Goal: Transaction & Acquisition: Purchase product/service

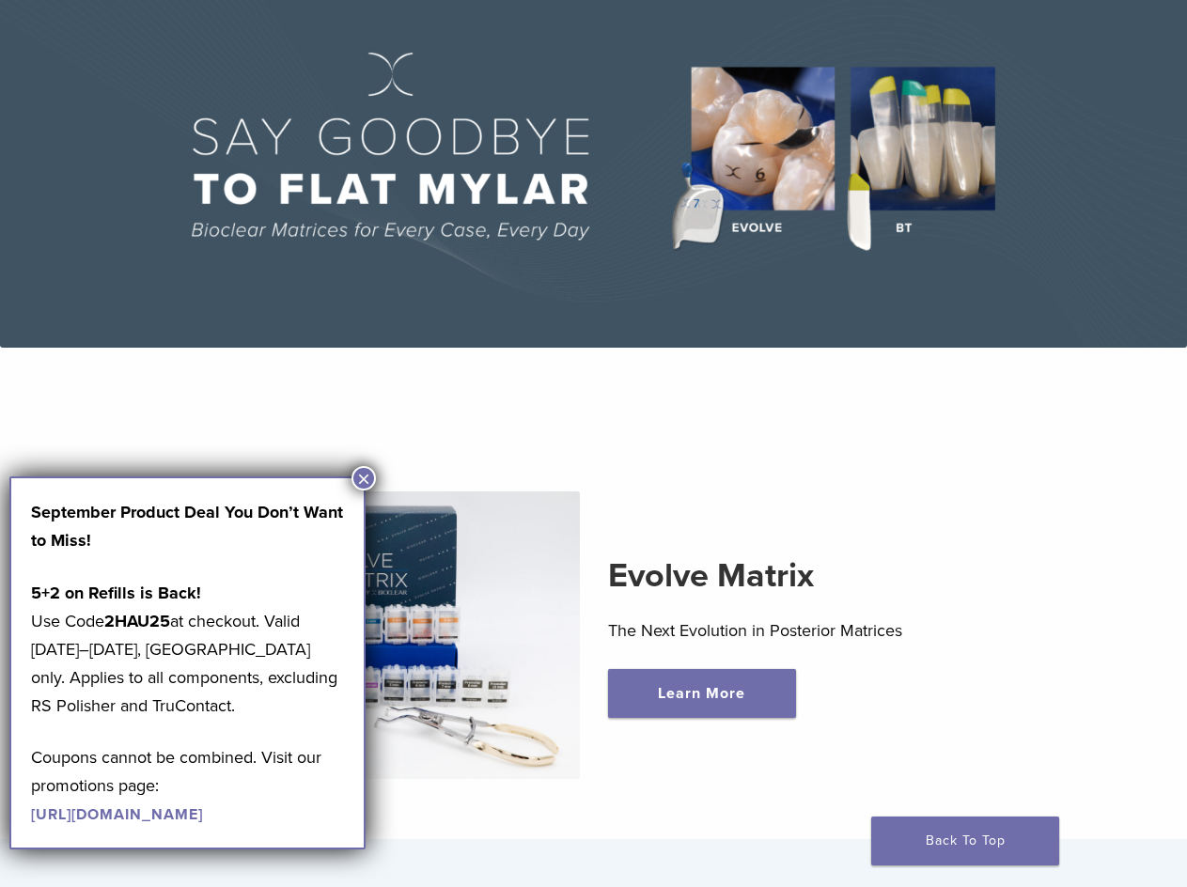
scroll to position [188, 0]
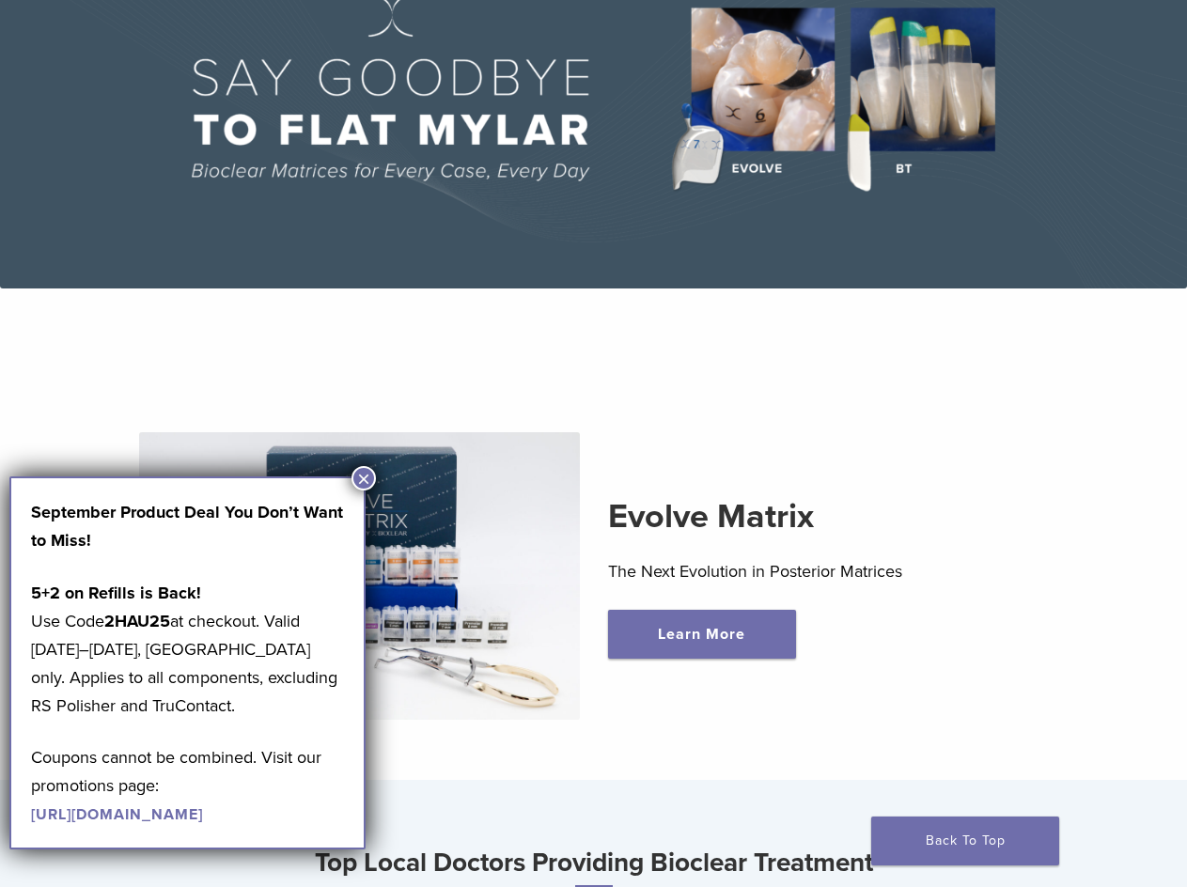
click at [132, 621] on strong "2HAU25" at bounding box center [137, 621] width 66 height 21
copy p "2HAU25"
click at [365, 480] on button "×" at bounding box center [364, 478] width 24 height 24
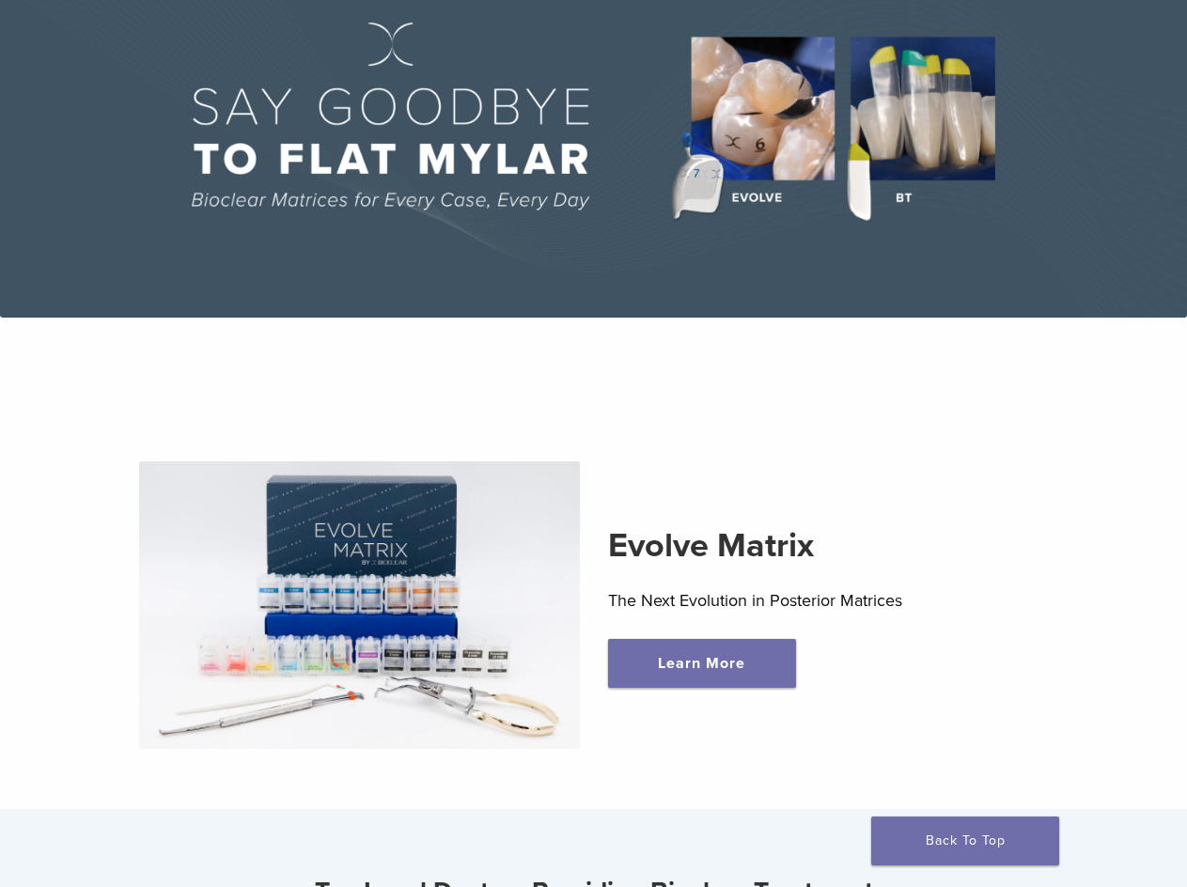
scroll to position [0, 0]
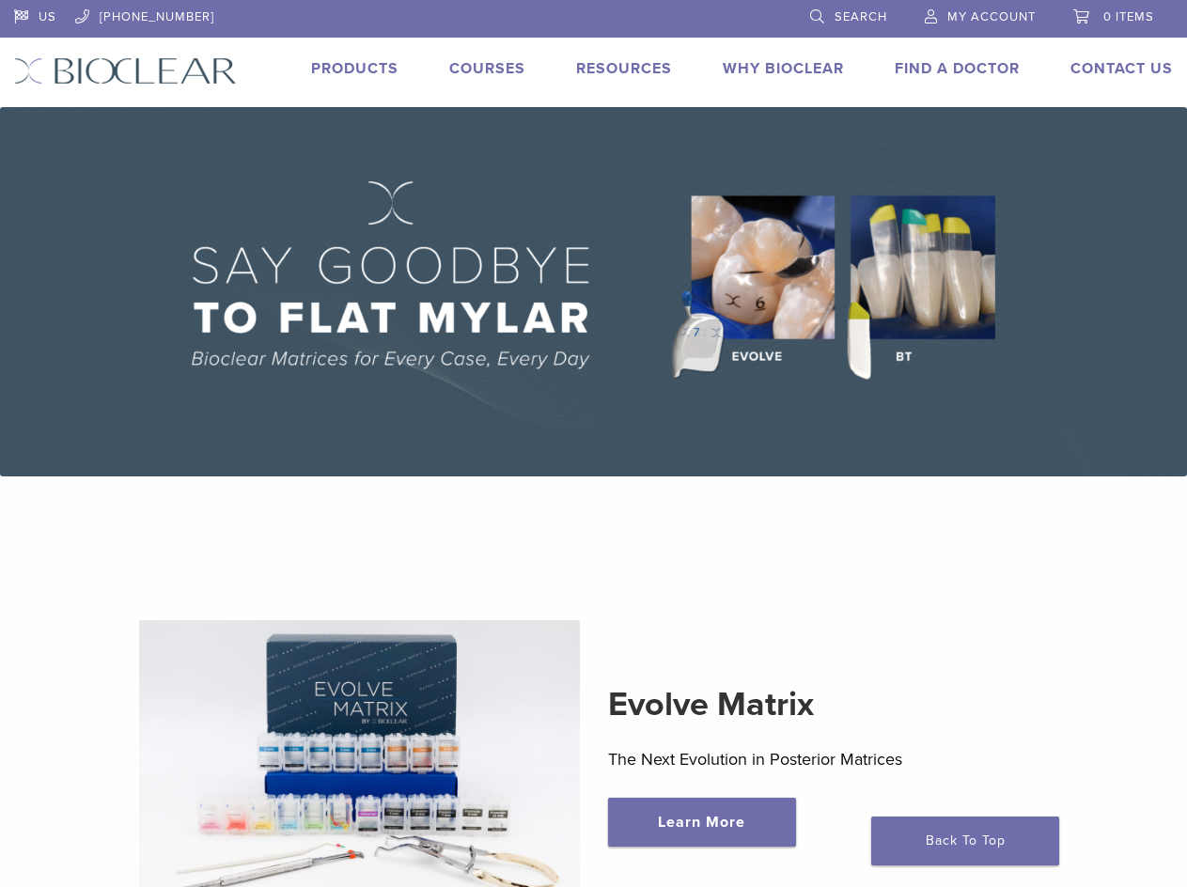
click at [378, 71] on link "Products" at bounding box center [354, 68] width 87 height 19
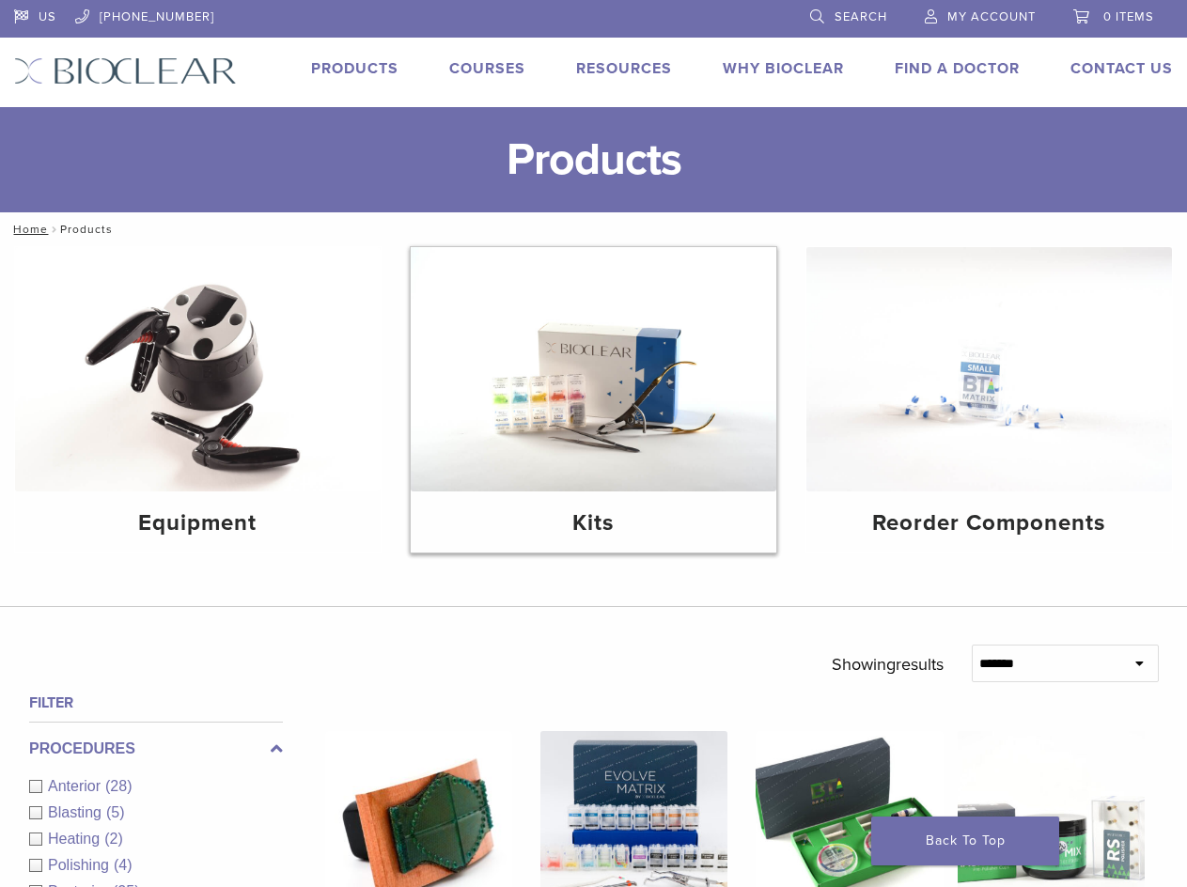
click at [448, 394] on img at bounding box center [594, 369] width 366 height 244
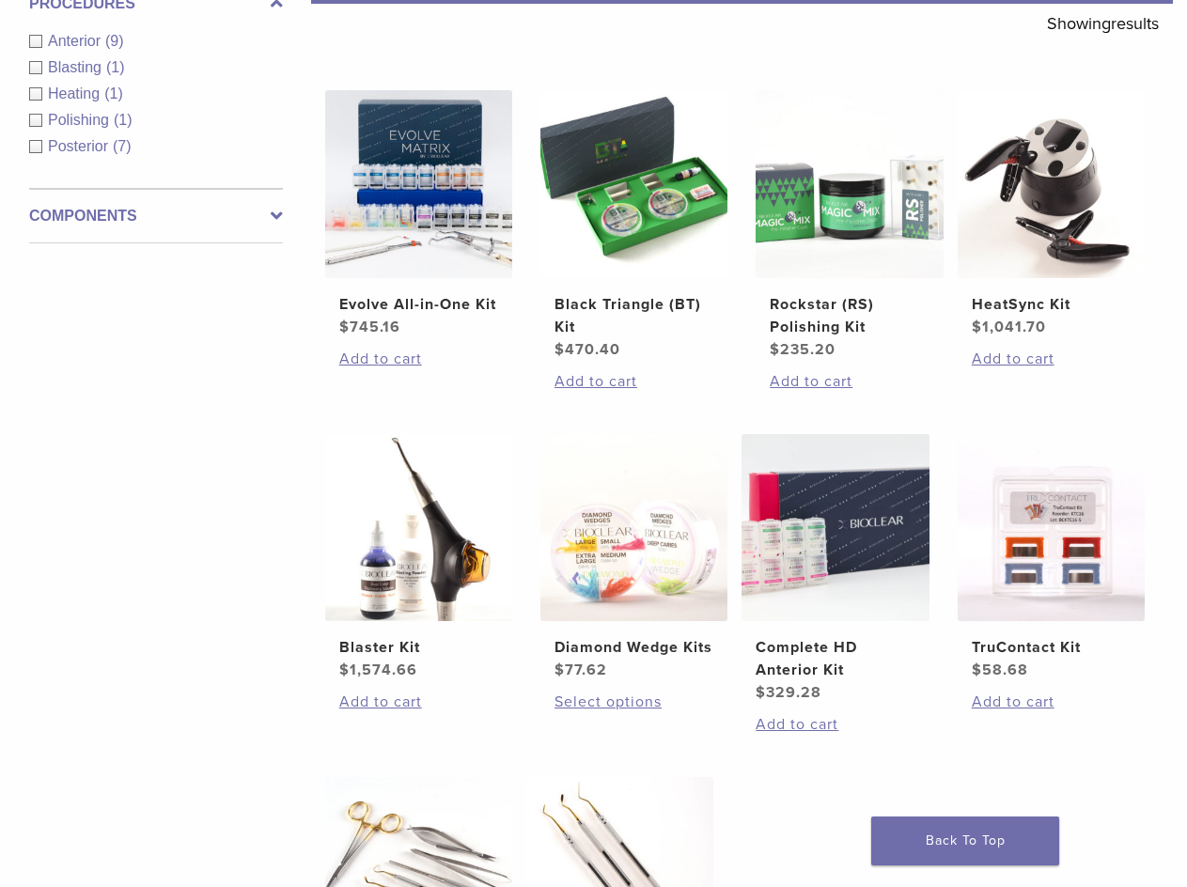
scroll to position [282, 0]
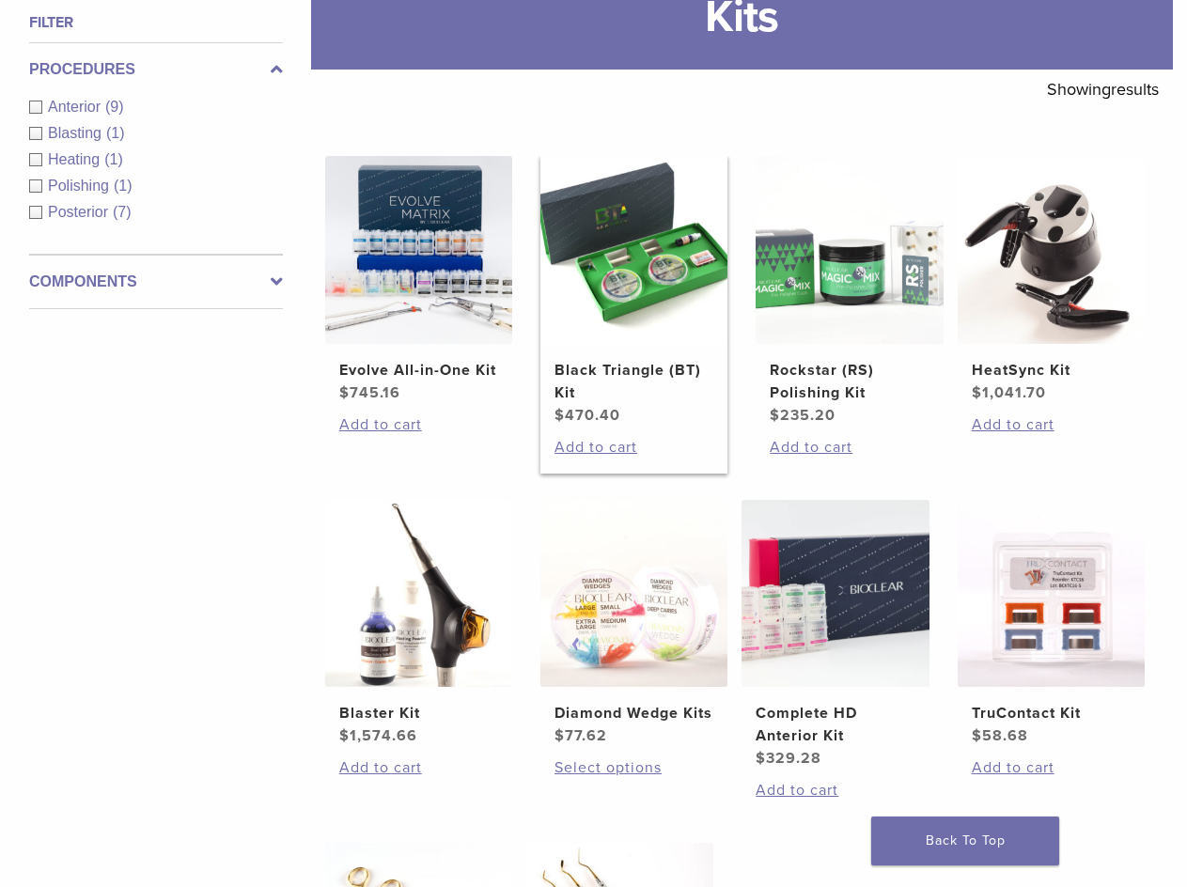
click at [651, 228] on img at bounding box center [633, 249] width 187 height 187
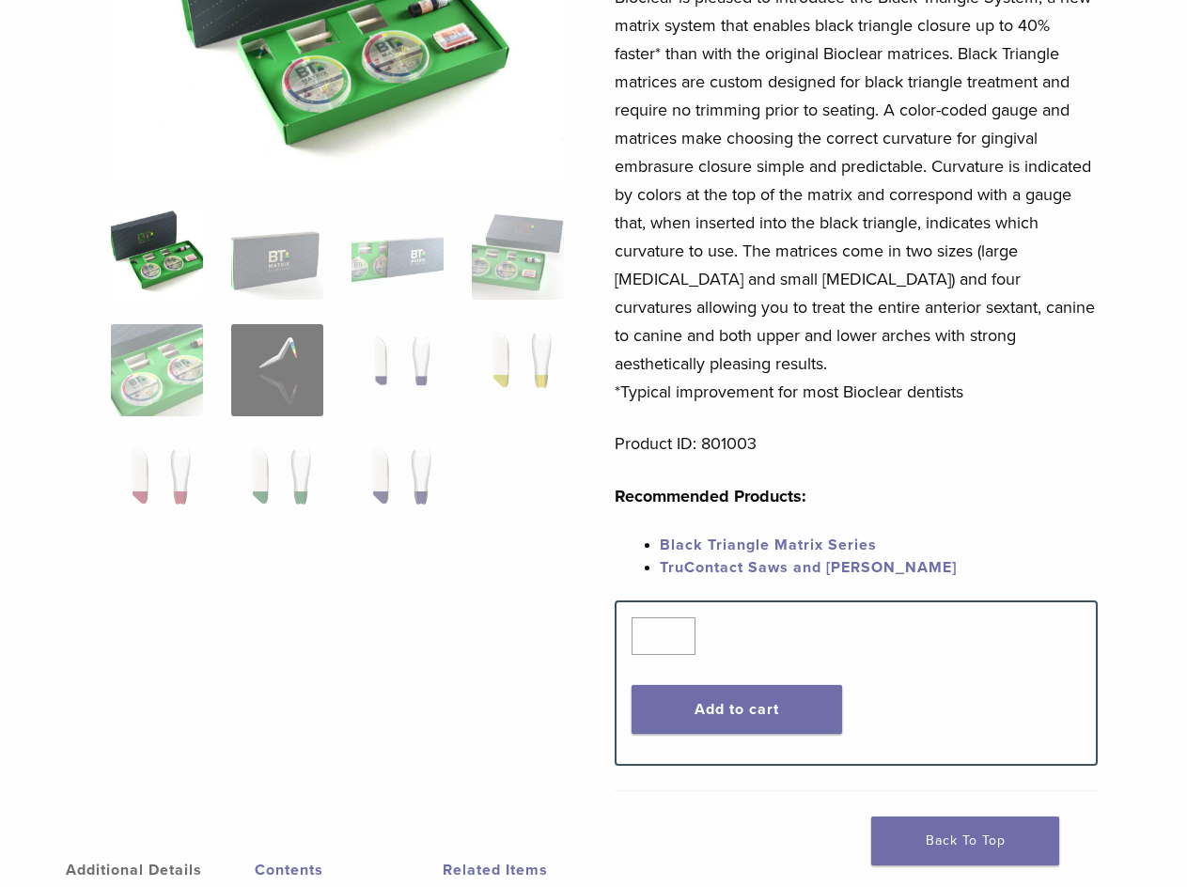
scroll to position [259, 0]
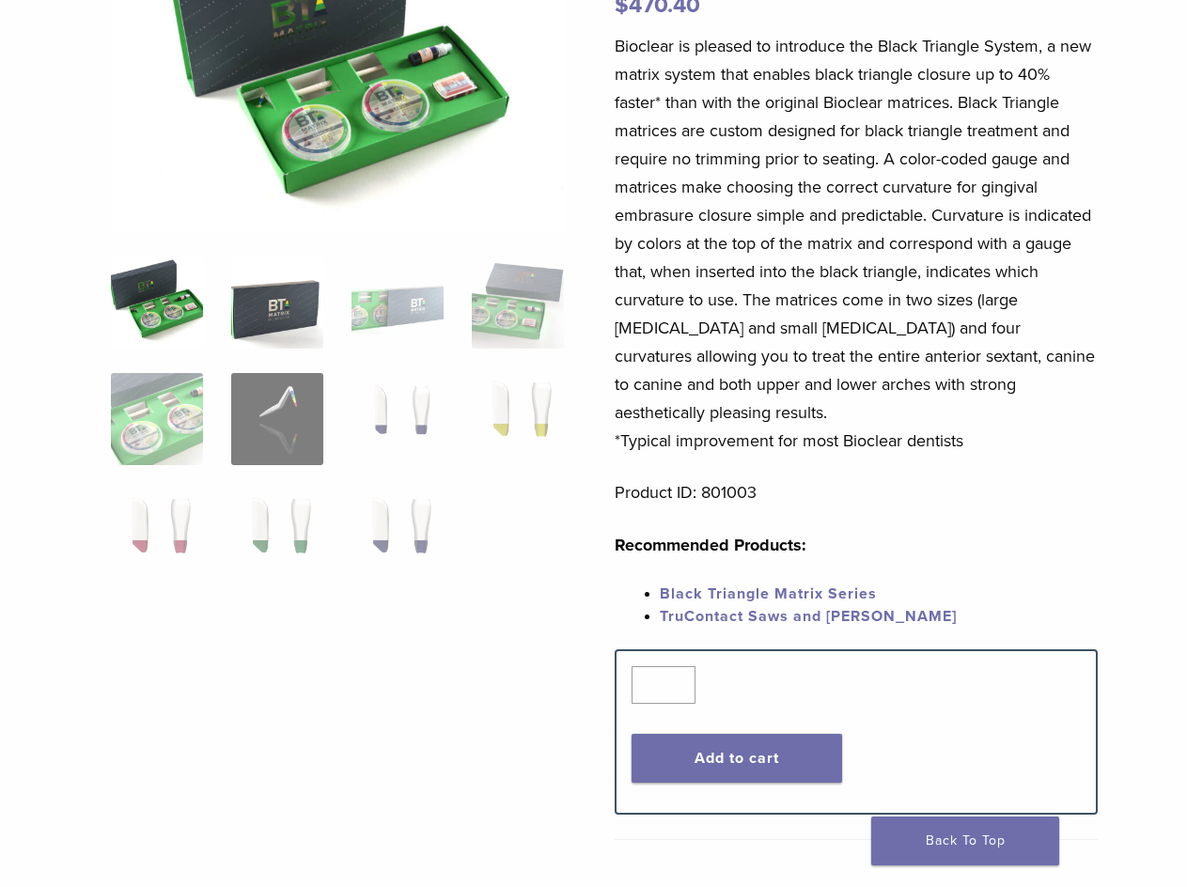
click at [294, 317] on img at bounding box center [277, 303] width 92 height 92
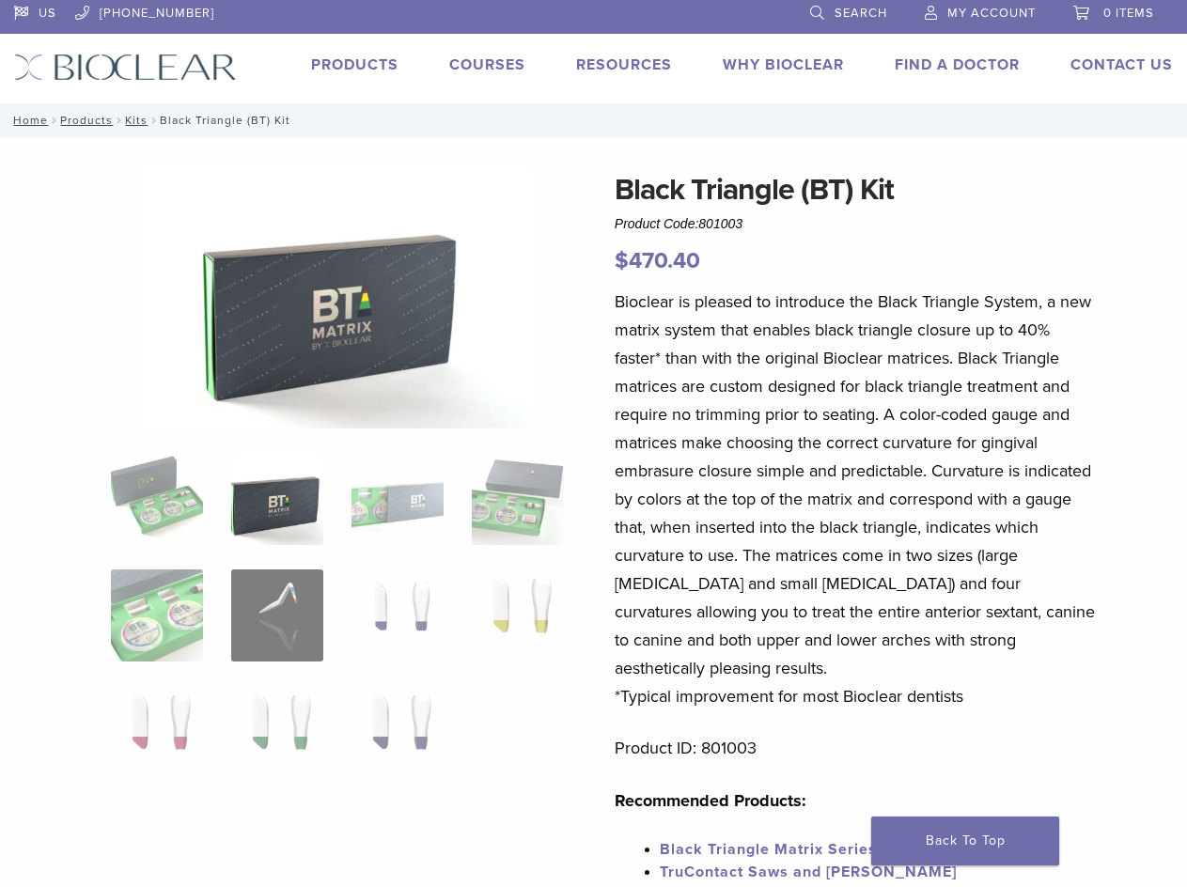
scroll to position [0, 0]
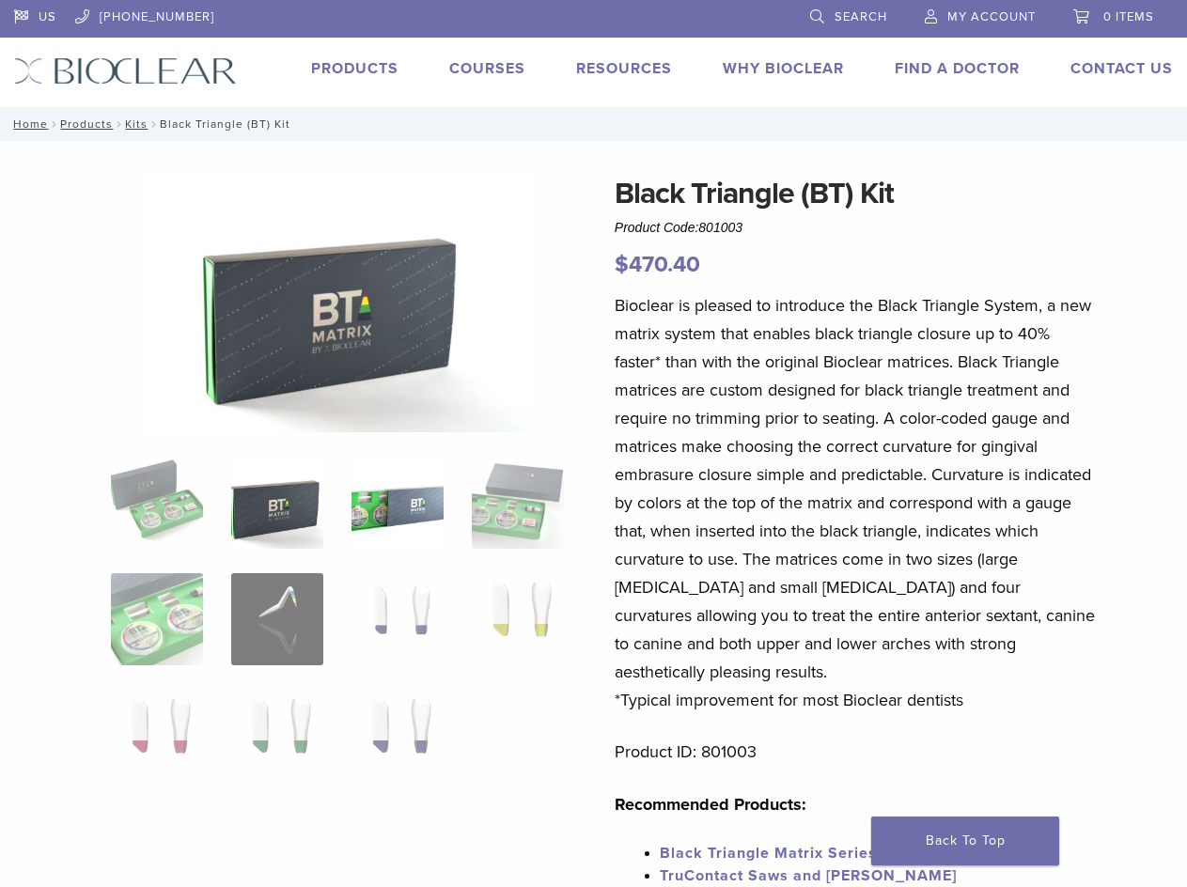
click at [408, 486] on img at bounding box center [398, 503] width 92 height 92
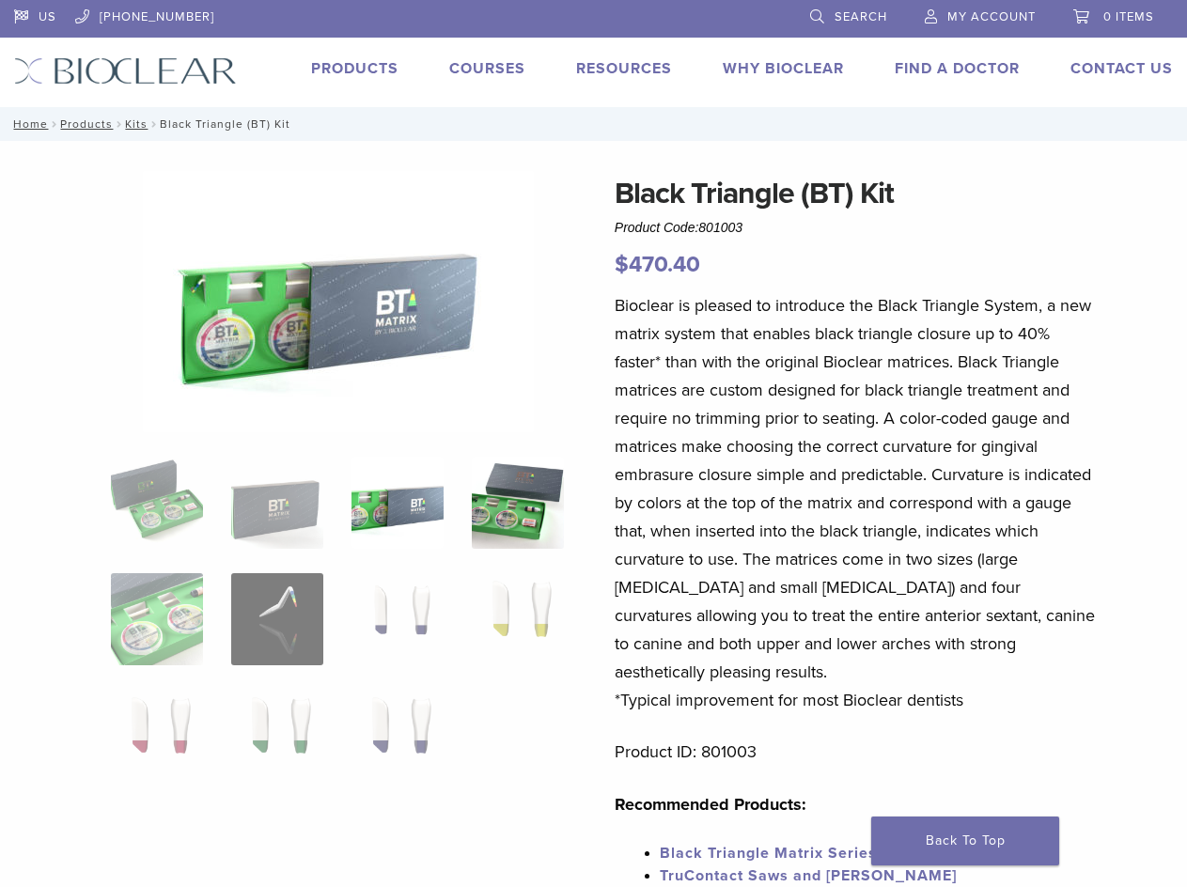
click at [518, 487] on img at bounding box center [518, 503] width 92 height 92
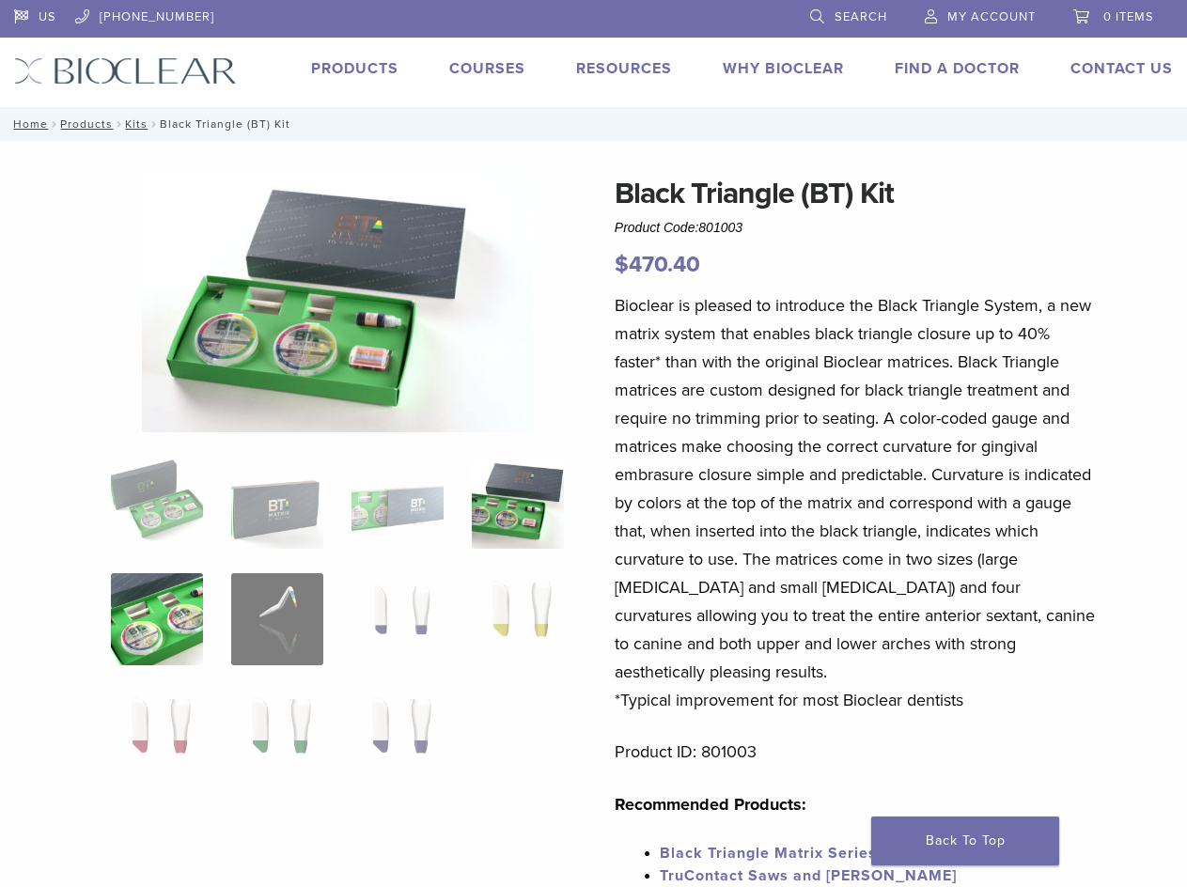
click at [120, 616] on img at bounding box center [157, 619] width 92 height 92
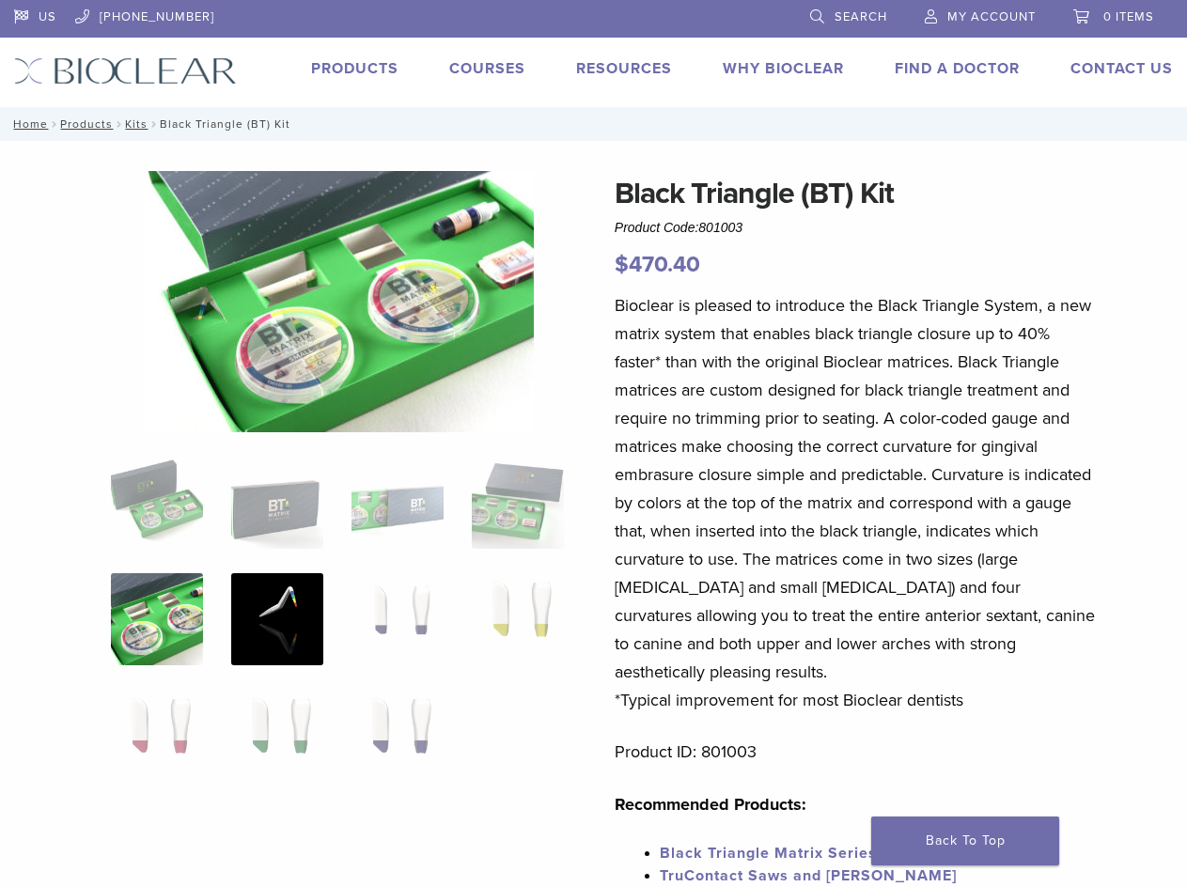
click at [275, 617] on img at bounding box center [277, 619] width 92 height 92
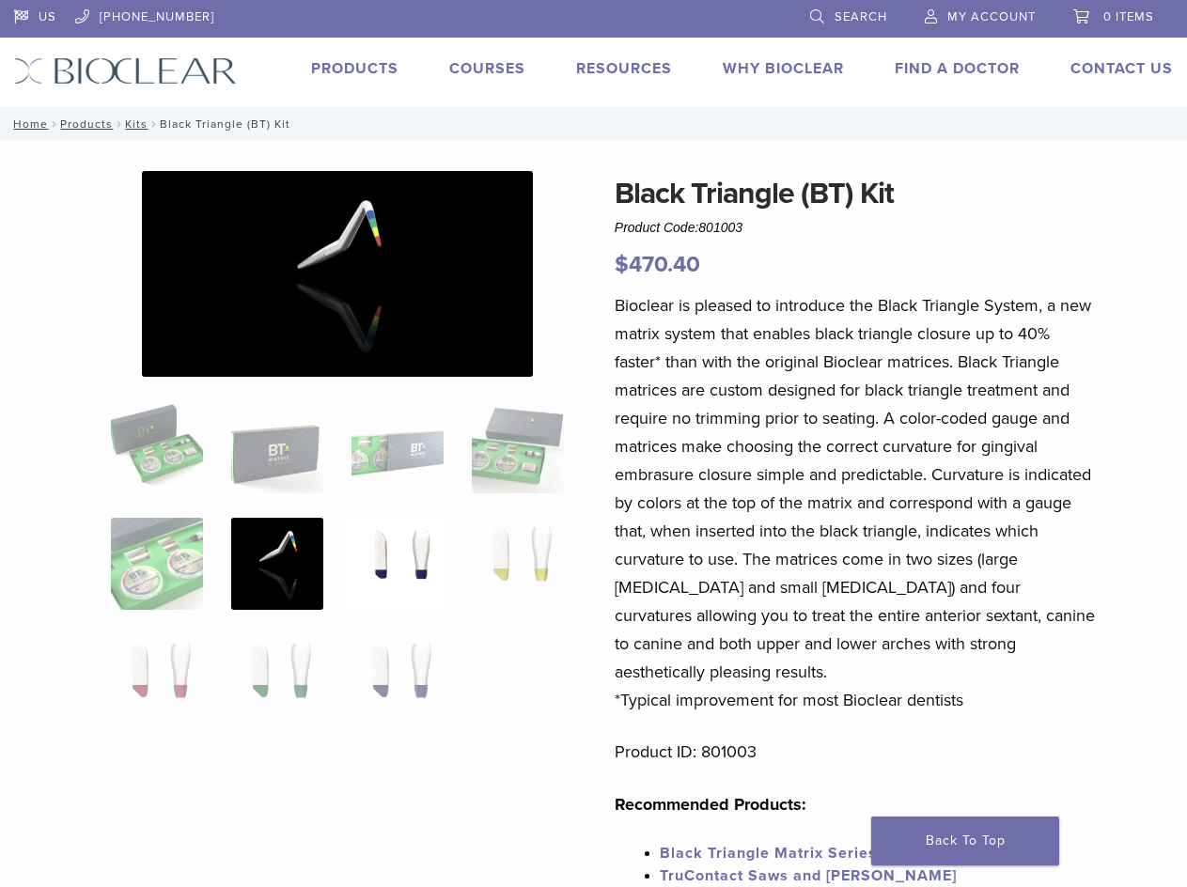
click at [379, 535] on img at bounding box center [398, 564] width 92 height 92
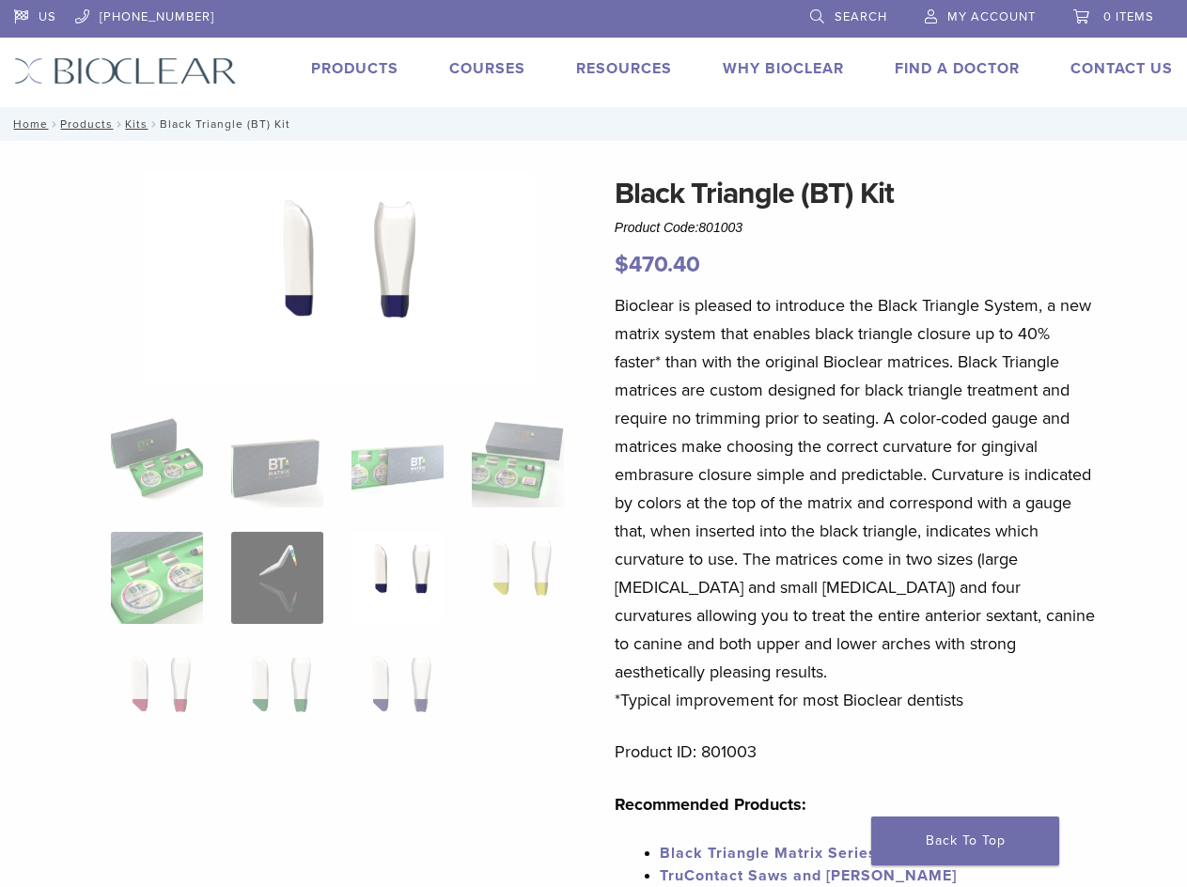
click at [575, 570] on ol at bounding box center [337, 590] width 481 height 350
click at [528, 604] on img at bounding box center [518, 578] width 92 height 92
click at [419, 679] on img at bounding box center [398, 695] width 92 height 92
click at [318, 701] on img at bounding box center [277, 695] width 92 height 92
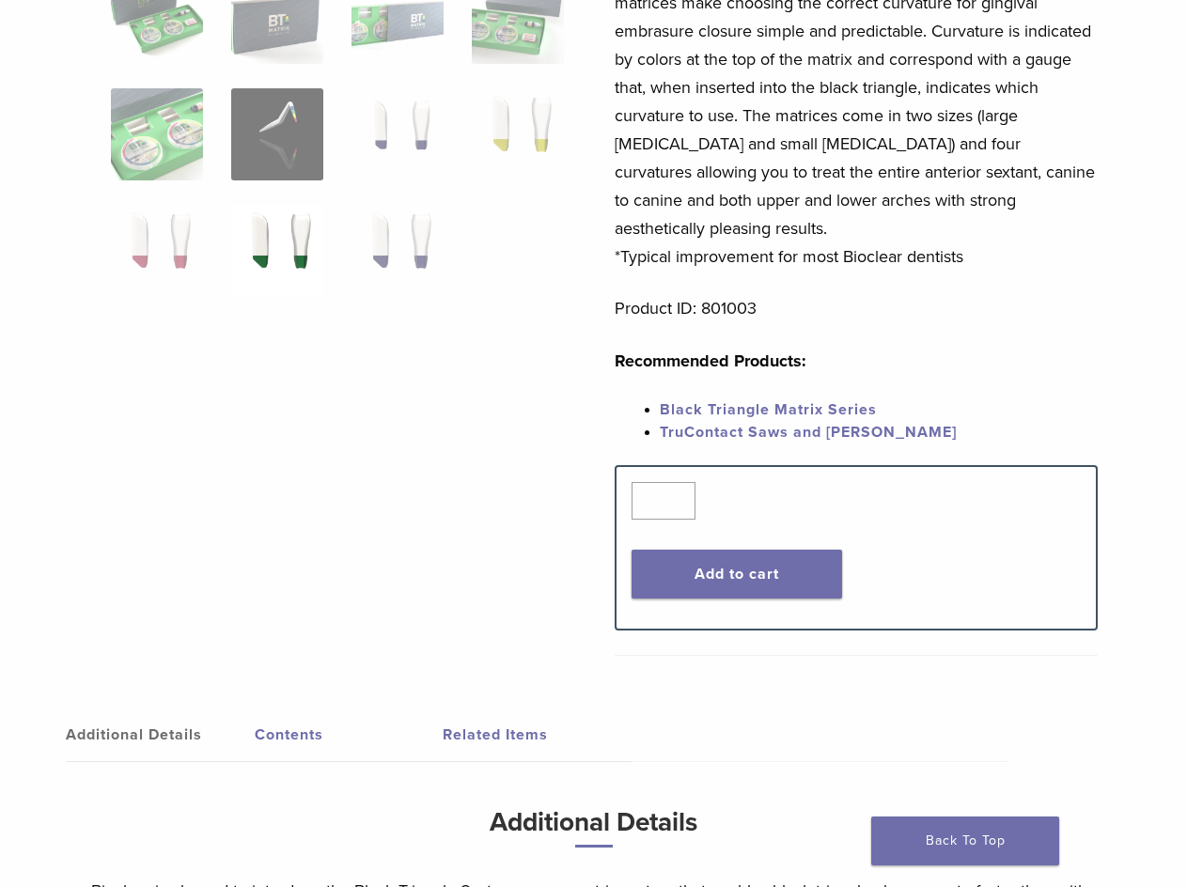
scroll to position [470, 0]
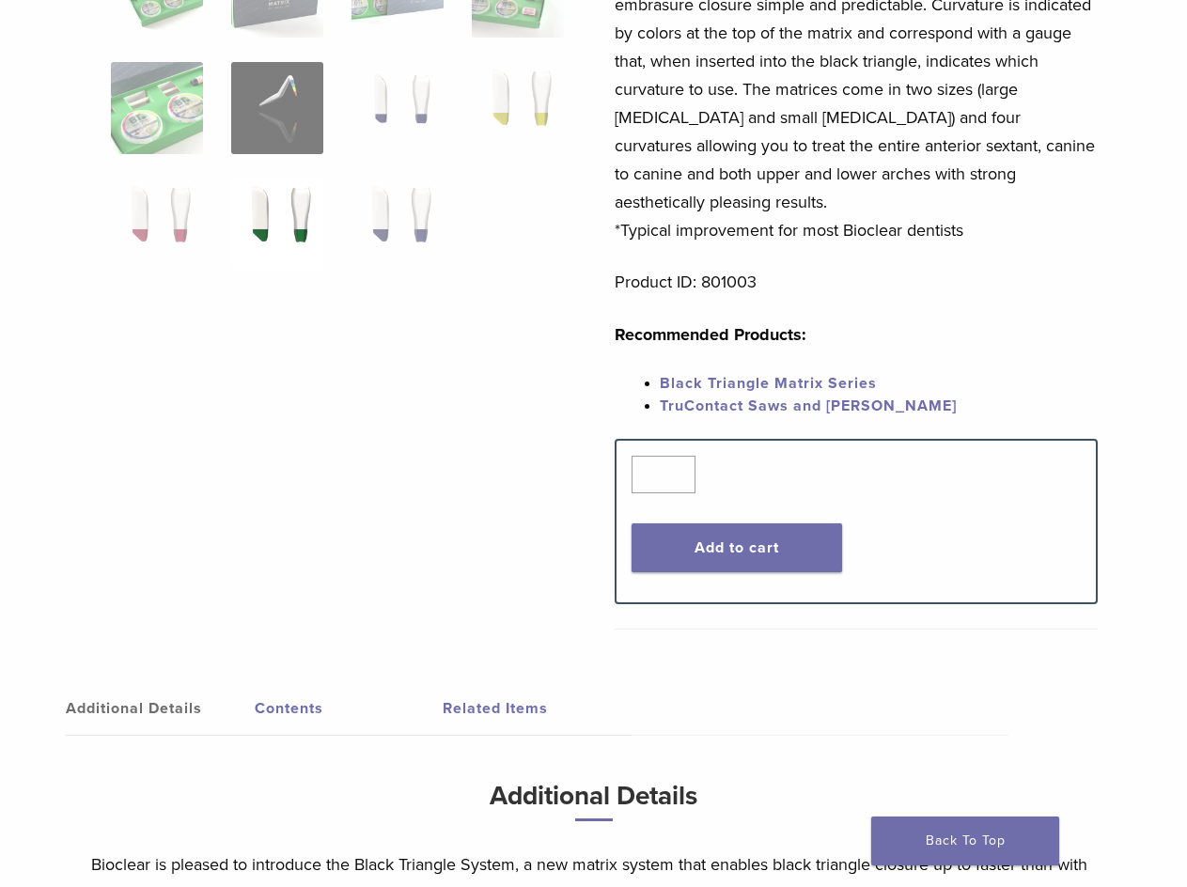
click at [790, 374] on link "Black Triangle Matrix Series" at bounding box center [768, 383] width 217 height 19
click at [248, 685] on link "Additional Details" at bounding box center [160, 708] width 189 height 53
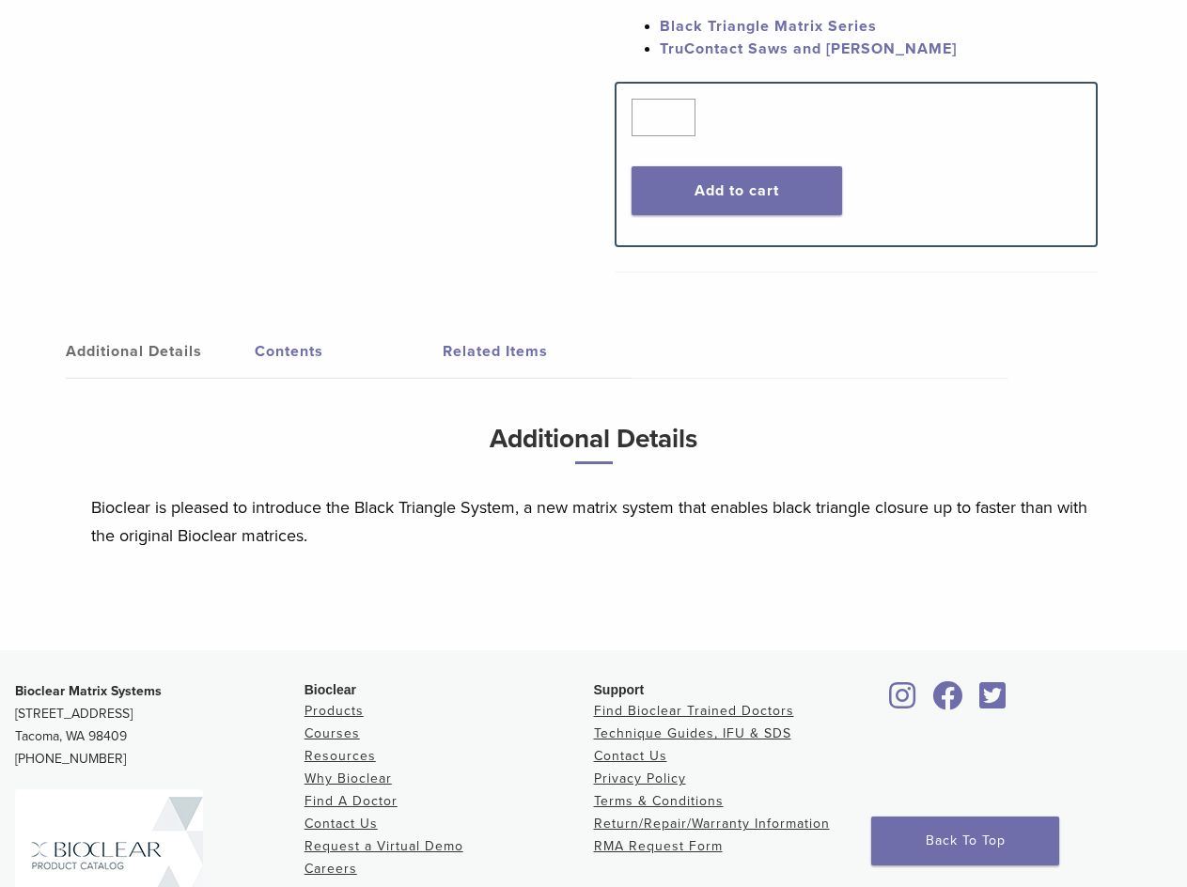
scroll to position [846, 0]
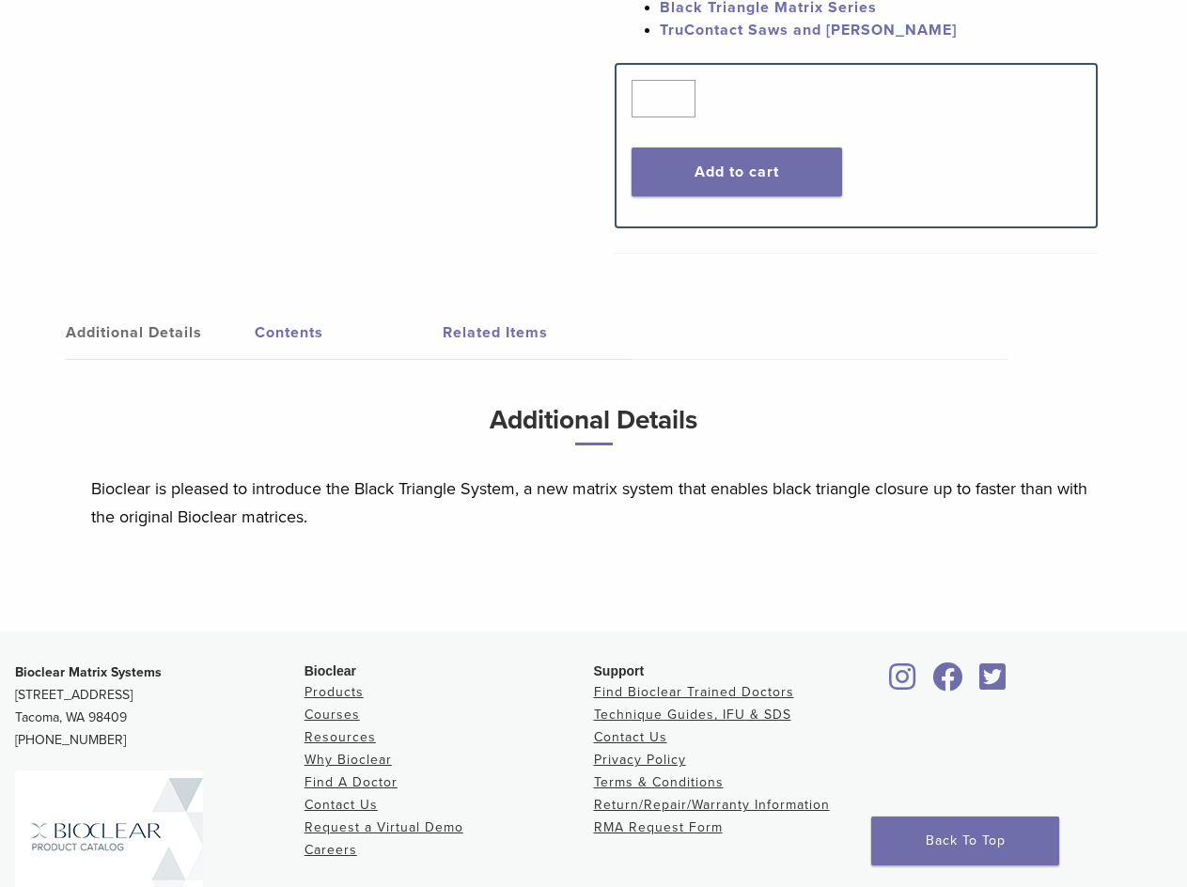
click at [321, 306] on link "Contents" at bounding box center [349, 332] width 189 height 53
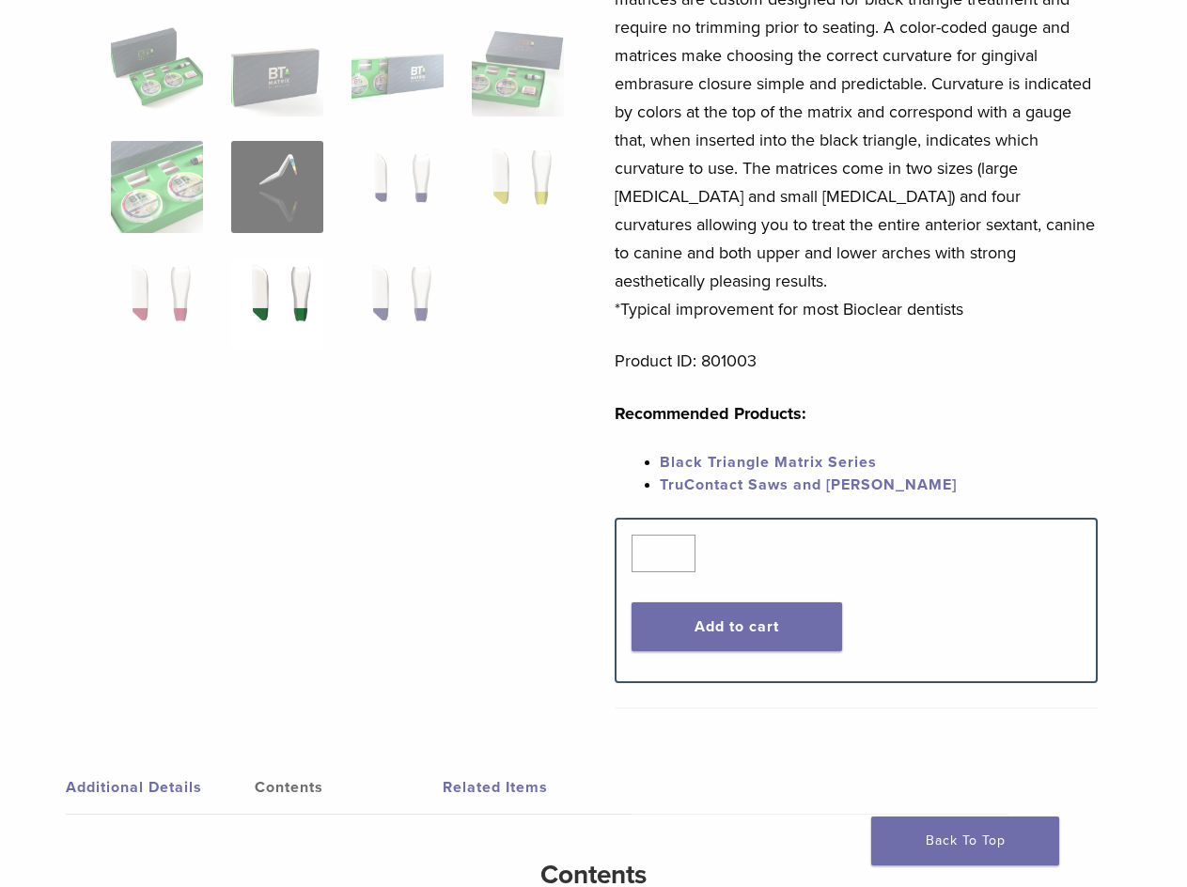
scroll to position [658, 0]
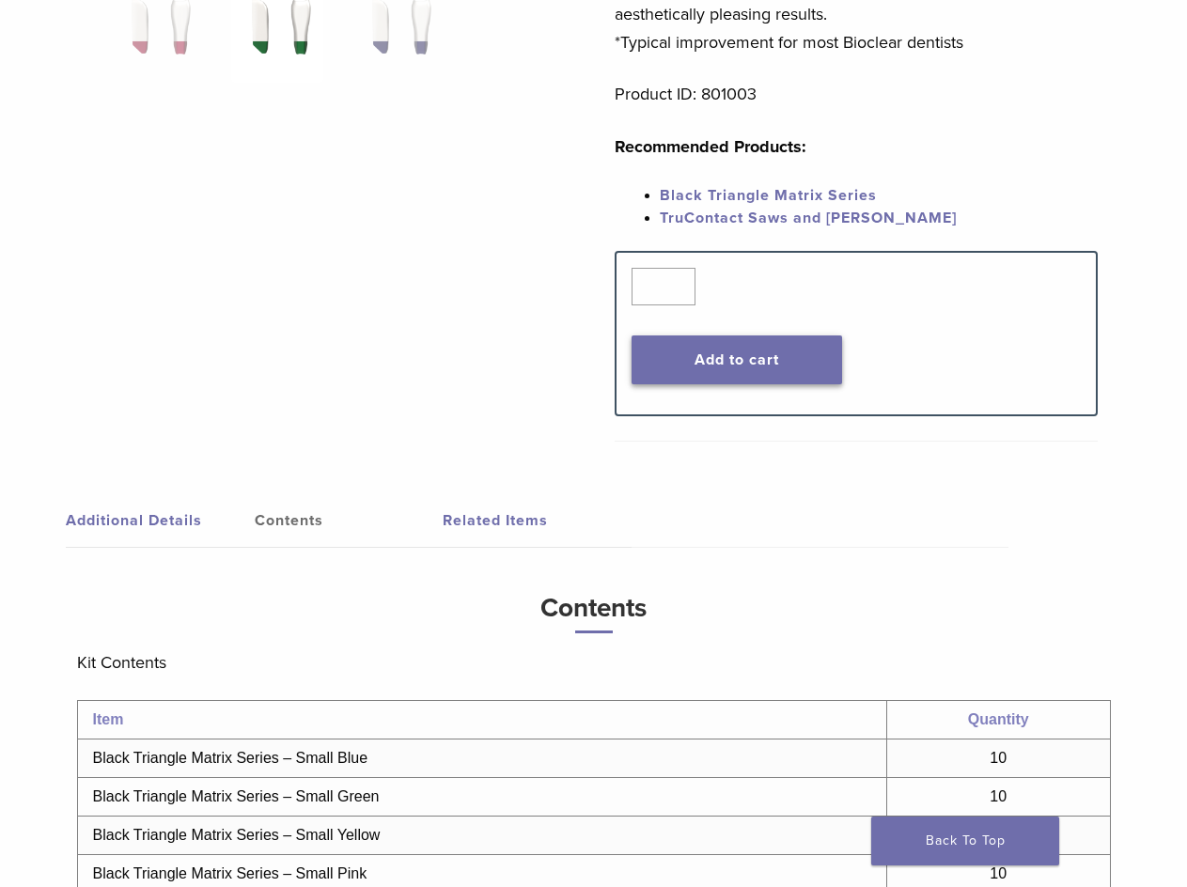
click at [727, 343] on button "Add to cart" at bounding box center [737, 360] width 211 height 49
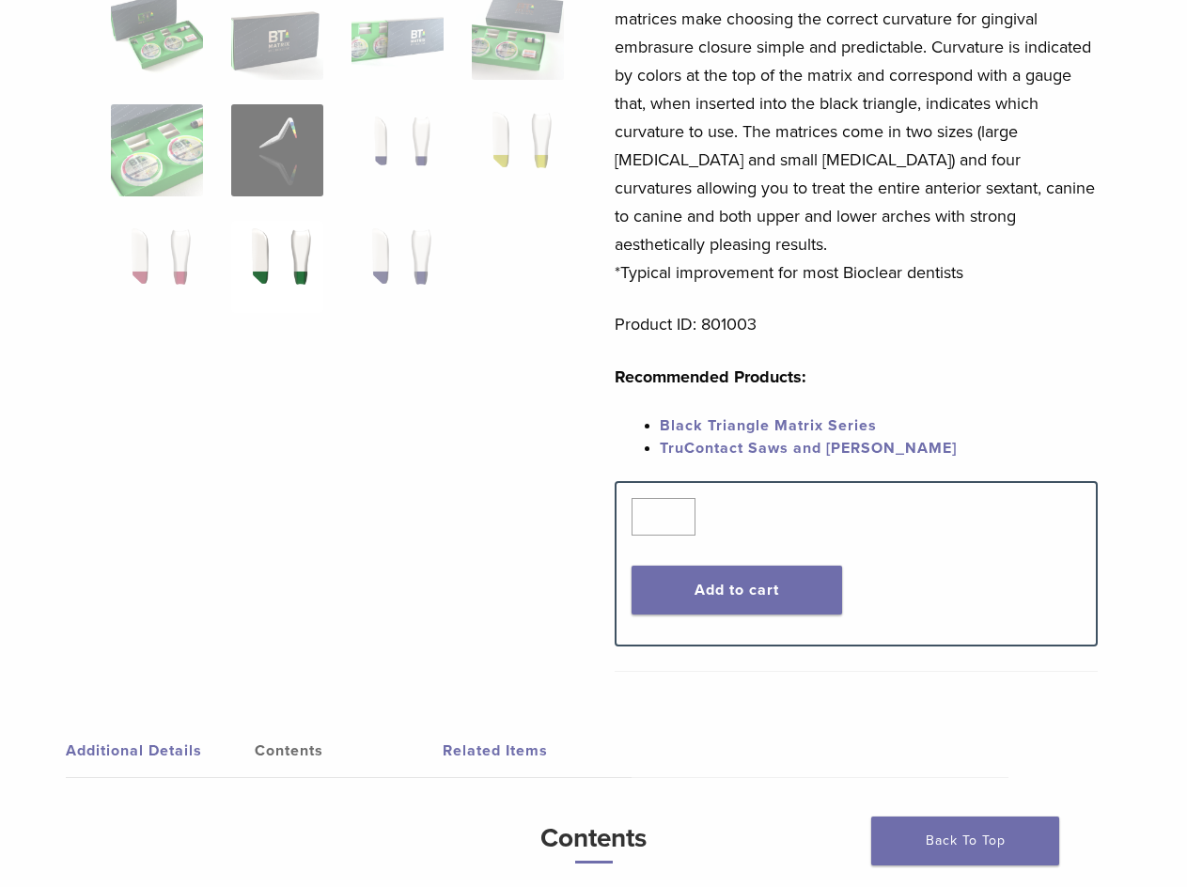
scroll to position [0, 0]
